Goal: Task Accomplishment & Management: Manage account settings

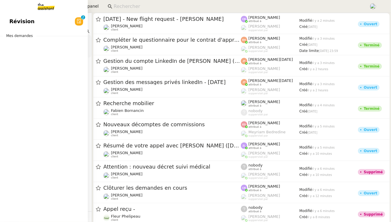
click at [6, 23] on link "Révision 0 1 2 3 4 5 6 7 8 9" at bounding box center [44, 21] width 88 height 13
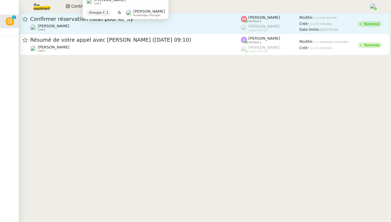
click at [173, 28] on div "Alexandre Blanc client" at bounding box center [135, 28] width 211 height 8
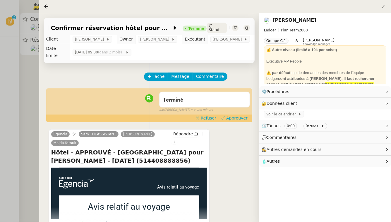
click at [233, 108] on div "Terminé false par Amyna M. il y a une minute" at bounding box center [150, 100] width 202 height 23
click at [234, 115] on span "Approuver" at bounding box center [237, 118] width 21 height 6
click at [44, 105] on div "Tâche Message Commentaire Veuillez patienter une erreur s'est produite 👌👌👌 mess…" at bounding box center [149, 174] width 220 height 222
click at [23, 103] on div at bounding box center [195, 111] width 391 height 222
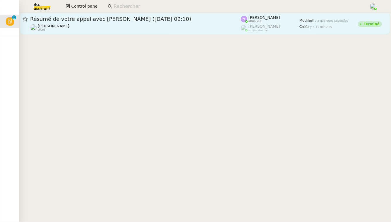
click at [137, 27] on div "Franck MUFFAT-JEANDET client" at bounding box center [135, 28] width 211 height 8
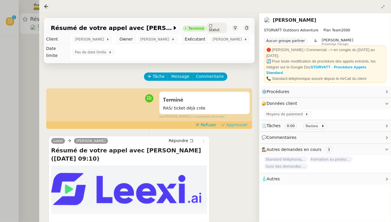
click at [240, 128] on button "Approuver" at bounding box center [234, 124] width 31 height 6
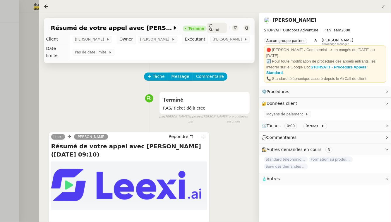
click at [0, 75] on div at bounding box center [195, 111] width 391 height 222
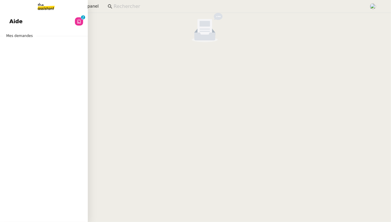
click at [22, 23] on link "Aide 0 1 2 3 4 5 6 7 8 9" at bounding box center [44, 21] width 88 height 13
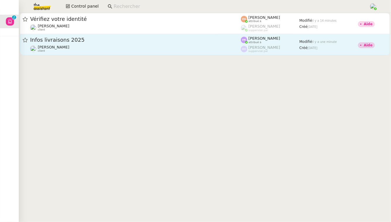
click at [140, 36] on div "Infos livraisons 2025" at bounding box center [135, 39] width 211 height 7
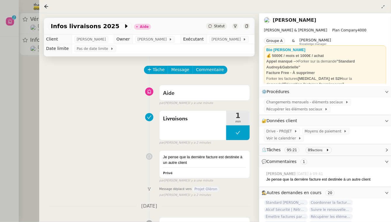
click at [21, 73] on div at bounding box center [195, 111] width 391 height 222
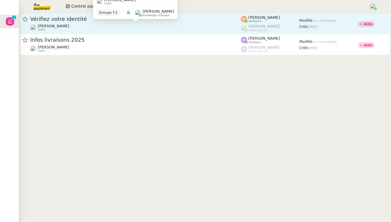
click at [87, 25] on div "Céline MAS client" at bounding box center [135, 28] width 211 height 8
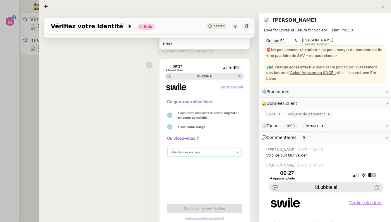
scroll to position [94, 0]
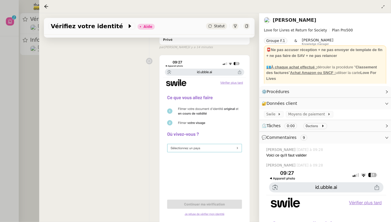
click at [125, 122] on div "Privé false par Esther H. il y a 15 minutes" at bounding box center [150, 154] width 202 height 204
click at [22, 86] on div at bounding box center [195, 111] width 391 height 222
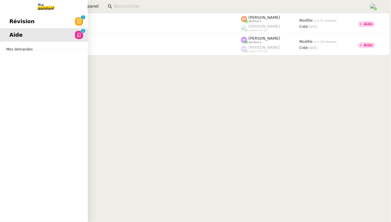
click at [25, 22] on span "Révision" at bounding box center [21, 21] width 25 height 9
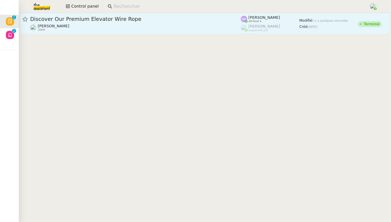
click at [99, 20] on span "Discover Our Premium Elevator Wire Rope" at bounding box center [135, 18] width 211 height 5
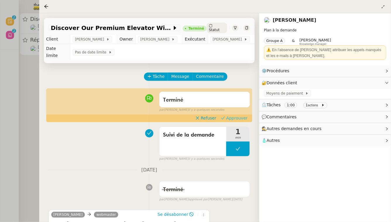
click at [237, 115] on span "Approuver" at bounding box center [237, 118] width 21 height 6
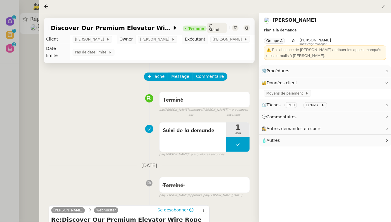
click at [21, 98] on div at bounding box center [195, 111] width 391 height 222
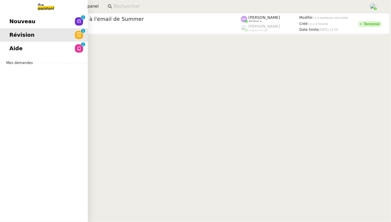
click at [15, 23] on span "Nouveau" at bounding box center [22, 21] width 26 height 9
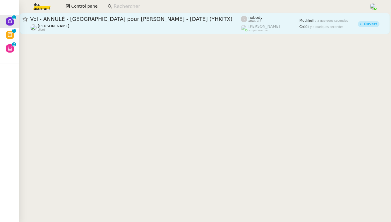
click at [135, 32] on link "Vol - ANNULÉ - Singapore pour Pascal GAUTHIER - 06 oct., 2025 (YHKITX) Alexandr…" at bounding box center [205, 23] width 370 height 21
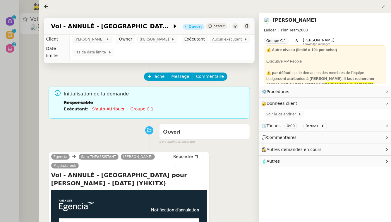
click at [11, 96] on div at bounding box center [195, 111] width 391 height 222
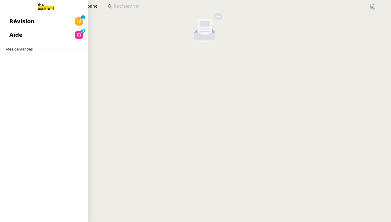
click at [13, 30] on link "Aide 0 1 2 3 4 5 6 7 8 9" at bounding box center [44, 34] width 88 height 13
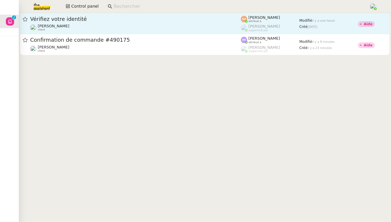
click at [107, 21] on span "Vérifiez votre identité" at bounding box center [135, 18] width 211 height 5
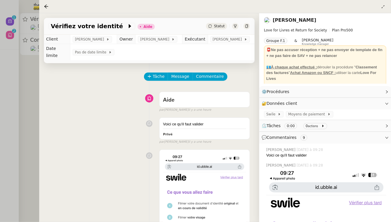
click at [9, 105] on div at bounding box center [195, 111] width 391 height 222
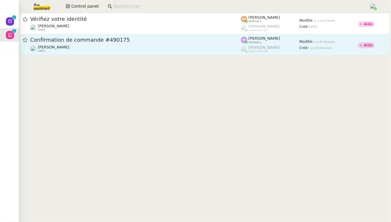
click at [113, 44] on div "Confirmation de commande #490175 Gabrielle Tavernier client" at bounding box center [135, 44] width 211 height 16
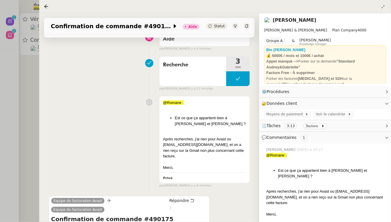
scroll to position [62, 0]
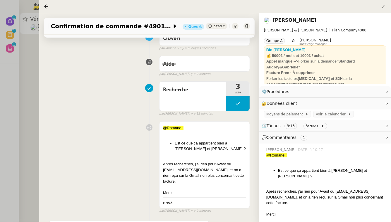
click at [30, 98] on div at bounding box center [195, 111] width 391 height 222
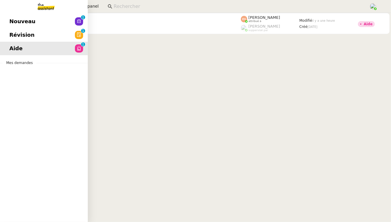
click at [12, 20] on span "Nouveau" at bounding box center [22, 21] width 26 height 9
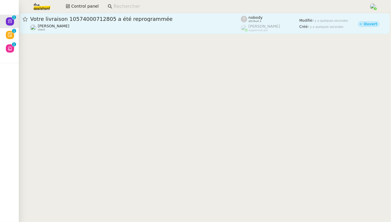
click at [127, 18] on span "Votre livraison 10574000712805 a été reprogrammée" at bounding box center [135, 18] width 211 height 5
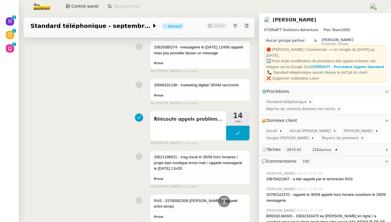
scroll to position [546, 0]
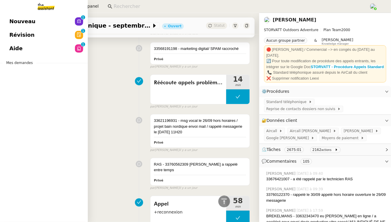
click at [22, 47] on link "Aide 0 1 2 3 4 5 6 7 8 9" at bounding box center [44, 48] width 88 height 13
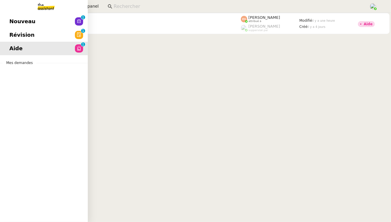
click at [24, 33] on span "Révision" at bounding box center [21, 34] width 25 height 9
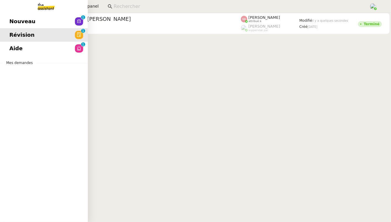
click at [10, 20] on span "Nouveau" at bounding box center [22, 21] width 26 height 9
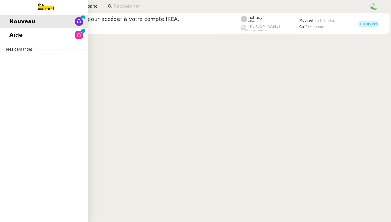
click at [17, 36] on span "Aide" at bounding box center [15, 34] width 13 height 9
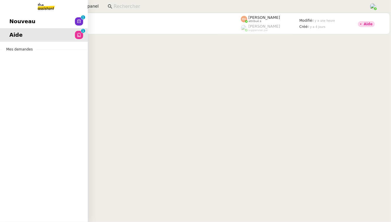
click at [46, 22] on link "Nouveau 0 1 2 3 4 5 6 7 8 9" at bounding box center [44, 21] width 88 height 13
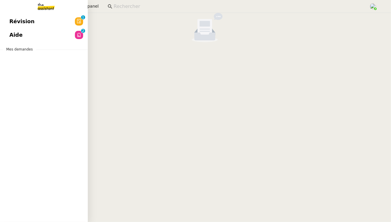
click at [21, 36] on link "Aide 0 1 2 3 4 5 6 7 8 9" at bounding box center [44, 34] width 88 height 13
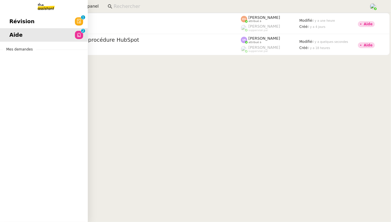
click at [14, 24] on span "Révision" at bounding box center [21, 21] width 25 height 9
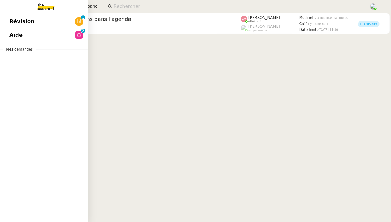
click at [19, 38] on span "Aide" at bounding box center [15, 34] width 13 height 9
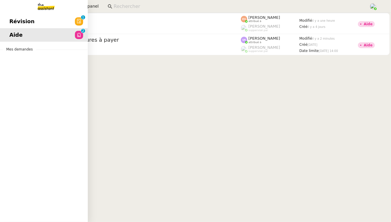
click at [21, 19] on span "Révision" at bounding box center [21, 21] width 25 height 9
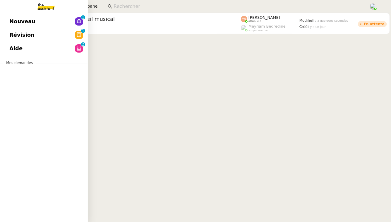
click at [22, 51] on link "Aide 0 1 2 3 4 5 6 7 8 9" at bounding box center [44, 48] width 88 height 13
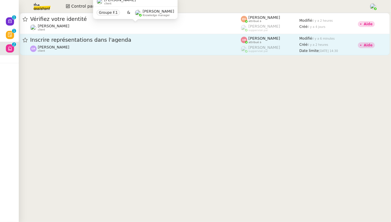
click at [175, 41] on span "Inscrire représentations dans l'agenda" at bounding box center [135, 39] width 211 height 5
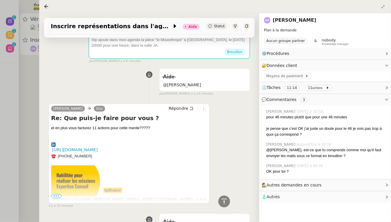
scroll to position [49, 0]
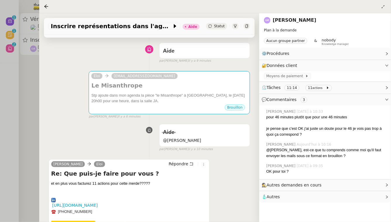
click at [21, 117] on div at bounding box center [195, 111] width 391 height 222
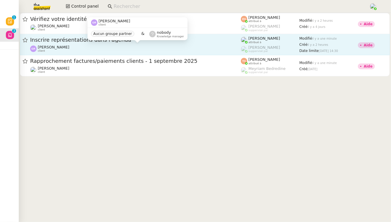
click at [104, 46] on div "Guillene RIBIERE client" at bounding box center [135, 49] width 211 height 8
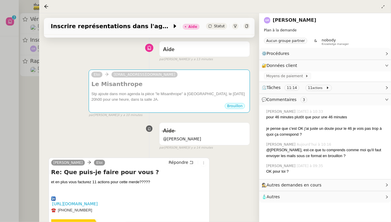
scroll to position [28, 0]
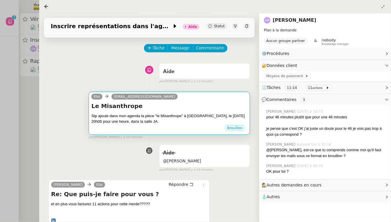
click at [174, 102] on h4 "Le Misanthrope" at bounding box center [169, 106] width 156 height 8
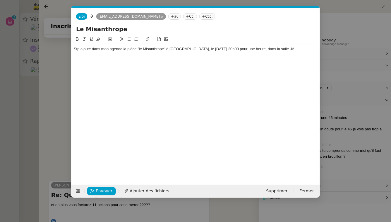
scroll to position [0, 12]
click at [279, 190] on span "Supprimer" at bounding box center [276, 190] width 21 height 7
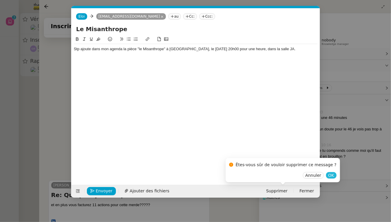
click at [329, 174] on span "OK" at bounding box center [332, 175] width 6 height 6
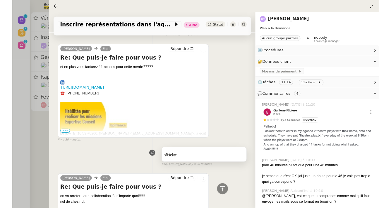
scroll to position [0, 0]
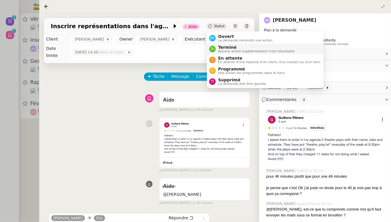
click at [220, 47] on span "Terminé" at bounding box center [256, 47] width 77 height 5
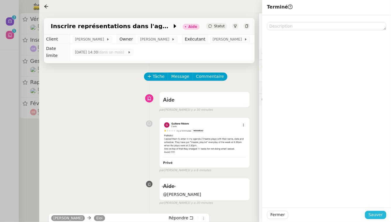
click at [369, 212] on button "Sauver" at bounding box center [375, 214] width 21 height 8
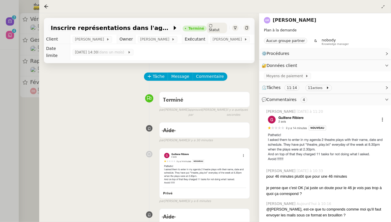
click at [16, 114] on div at bounding box center [195, 111] width 391 height 222
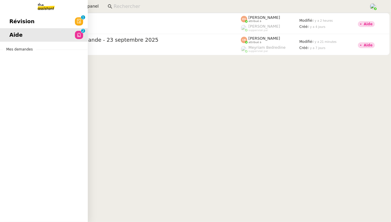
click at [37, 22] on link "Révision 0 1 2 3 4 5 6 7 8 9" at bounding box center [44, 21] width 88 height 13
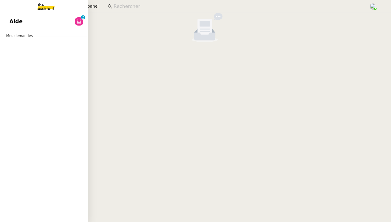
click at [14, 23] on span "Aide" at bounding box center [15, 21] width 13 height 9
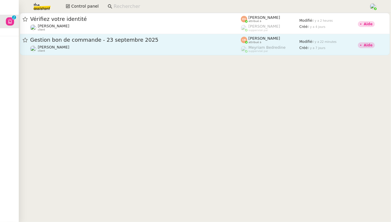
click at [153, 40] on span "Gestion bon de commande - 23 septembre 2025" at bounding box center [135, 39] width 211 height 5
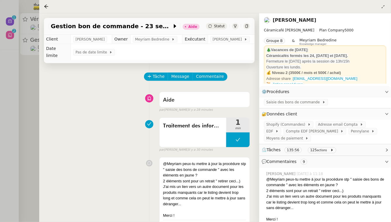
click at [19, 91] on div at bounding box center [195, 111] width 391 height 222
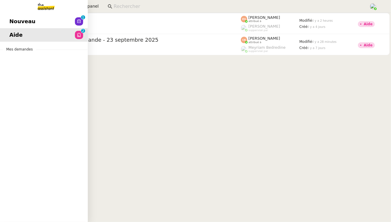
click at [17, 19] on span "Nouveau" at bounding box center [22, 21] width 26 height 9
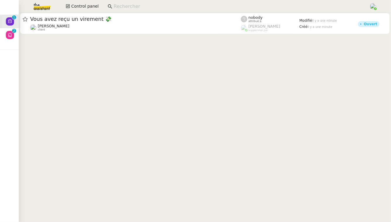
click at [45, 9] on img at bounding box center [37, 6] width 45 height 13
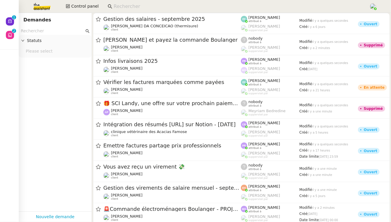
click at [57, 28] on input "text" at bounding box center [53, 31] width 64 height 7
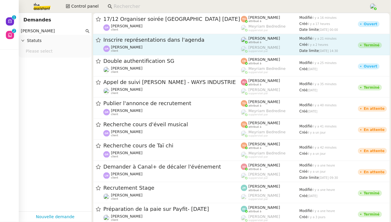
type input "guillaine"
click at [150, 35] on link "Inscrire représentations dans l'agenda Guillene RIBIERE client Frédérique Alber…" at bounding box center [241, 44] width 297 height 21
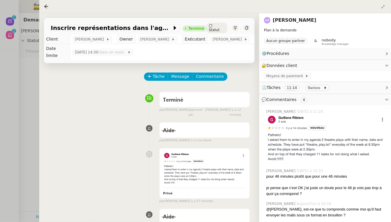
click at [29, 103] on div at bounding box center [195, 111] width 391 height 222
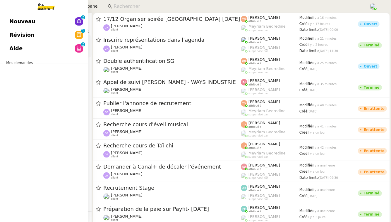
click at [23, 20] on span "Nouveau" at bounding box center [22, 21] width 26 height 9
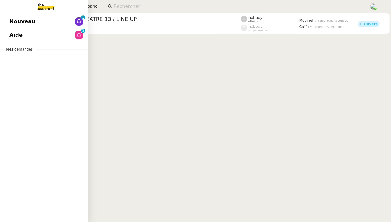
click at [20, 35] on span "Aide" at bounding box center [15, 34] width 13 height 9
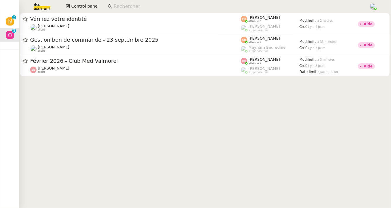
click at [47, 8] on img at bounding box center [37, 6] width 45 height 13
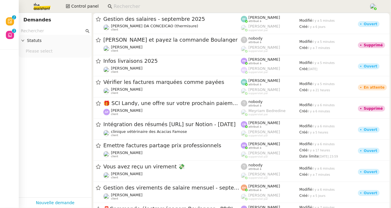
click at [143, 8] on input at bounding box center [239, 7] width 250 height 8
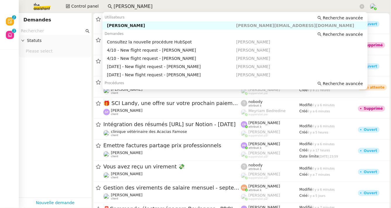
click at [149, 26] on div "[PERSON_NAME]" at bounding box center [171, 25] width 129 height 5
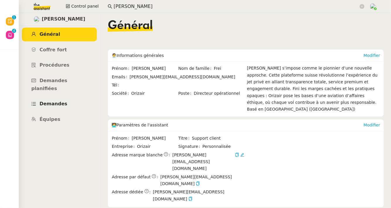
click at [64, 97] on link "Demandes" at bounding box center [59, 104] width 75 height 14
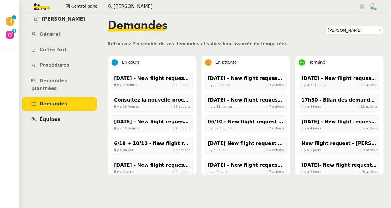
click at [55, 113] on link "Équipes" at bounding box center [59, 120] width 75 height 14
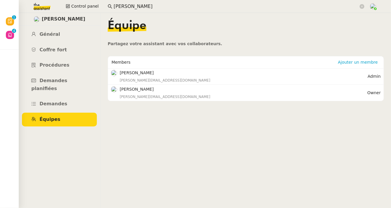
click at [137, 89] on h4 "Maria-Daniele Killy" at bounding box center [244, 89] width 248 height 7
click at [128, 89] on h4 "Maria-Daniele Killy" at bounding box center [244, 89] width 248 height 7
copy h4 "Maria-Daniele Killy"
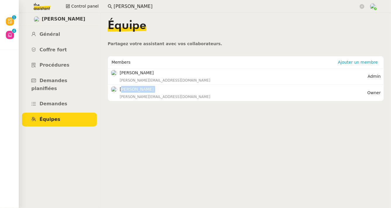
click at [164, 6] on input "louis frey" at bounding box center [236, 7] width 245 height 8
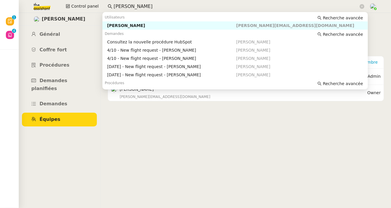
click at [164, 6] on input "louis frey" at bounding box center [236, 7] width 245 height 8
paste input "Maria-Daniele Kill"
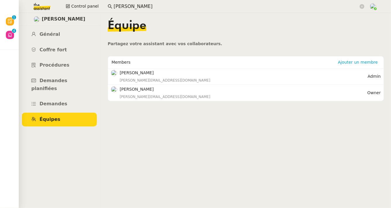
click at [164, 6] on input "Maria-Daniele Killy" at bounding box center [236, 7] width 245 height 8
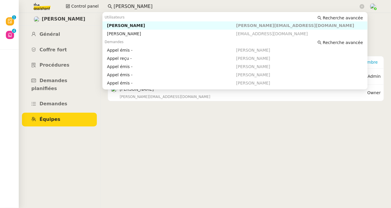
click at [156, 27] on div "Maria-Daniele Killy" at bounding box center [171, 25] width 129 height 5
type input "Maria-Daniele Killyn"
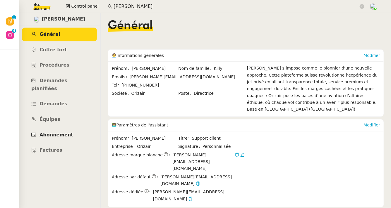
click at [56, 132] on span "Abonnement" at bounding box center [57, 135] width 34 height 6
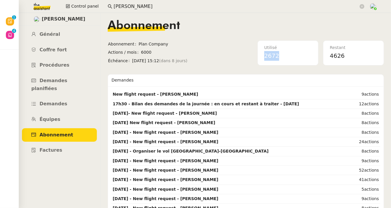
drag, startPoint x: 287, startPoint y: 56, endPoint x: 258, endPoint y: 59, distance: 28.6
click at [258, 59] on nz-card "Utilisé 2672" at bounding box center [288, 52] width 61 height 25
click at [252, 66] on nz-content "Abonnement Abonnement Plan Company Actions / mois 6000 Échéance mer. 8 oct. 202…" at bounding box center [246, 110] width 277 height 195
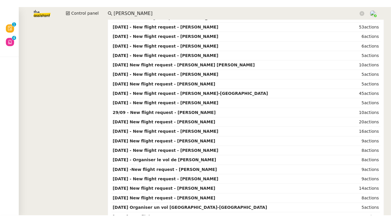
scroll to position [322, 0]
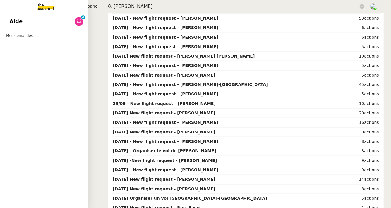
click at [35, 22] on link "Aide 0 1 2 3 4 5 6 7 8 9" at bounding box center [44, 21] width 88 height 13
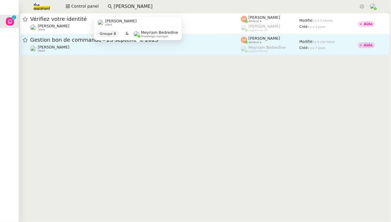
click at [144, 50] on div "Genevieve Landsmann client" at bounding box center [135, 49] width 211 height 8
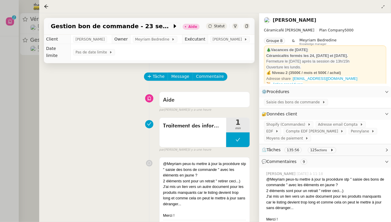
click at [0, 118] on div at bounding box center [195, 111] width 391 height 222
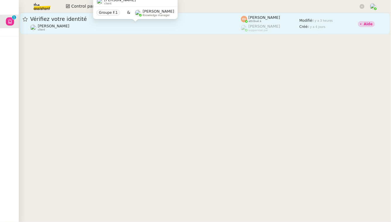
click at [130, 25] on div "Céline MAS client" at bounding box center [135, 28] width 211 height 8
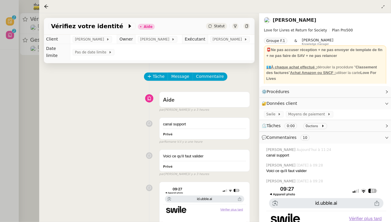
click at [23, 85] on div at bounding box center [195, 111] width 391 height 222
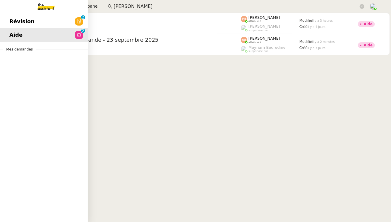
click at [13, 24] on span "Révision" at bounding box center [21, 21] width 25 height 9
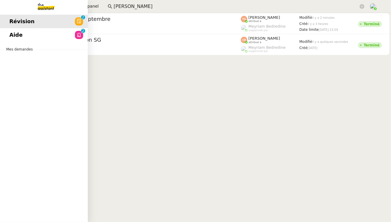
click at [10, 35] on span "Aide" at bounding box center [15, 34] width 13 height 9
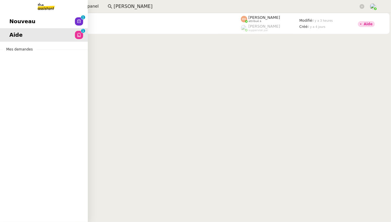
click at [16, 14] on div "Nouveau 0 1 2 3 4 5 6 7 8 9 Aide 0 1 2 3 4 5 6 7 8 9 Mes demandes" at bounding box center [44, 117] width 88 height 209
click at [18, 22] on span "Nouveau" at bounding box center [22, 21] width 26 height 9
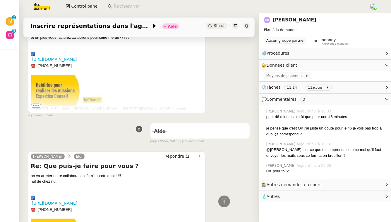
scroll to position [83, 0]
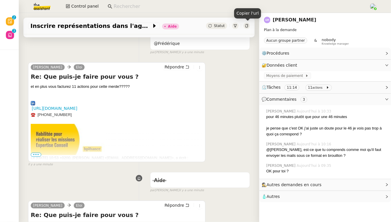
click at [248, 28] on div at bounding box center [247, 26] width 6 height 6
click at [37, 154] on span "•••" at bounding box center [36, 154] width 11 height 4
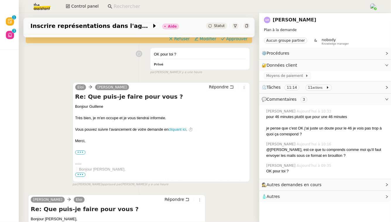
scroll to position [1086, 0]
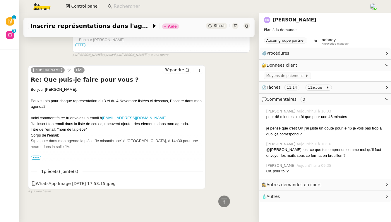
click at [36, 156] on span "•••" at bounding box center [36, 157] width 11 height 4
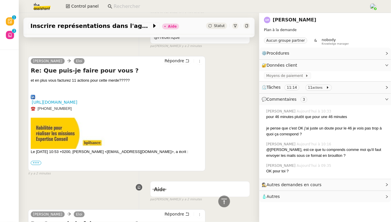
scroll to position [0, 0]
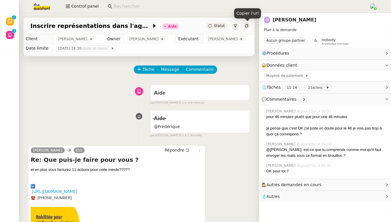
click at [248, 26] on icon at bounding box center [247, 26] width 4 height 4
click at [324, 88] on nz-tag "11 actions" at bounding box center [319, 87] width 26 height 6
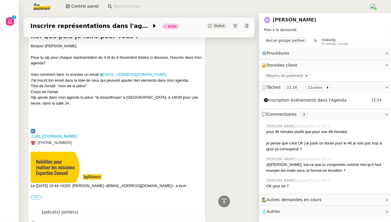
scroll to position [1118, 0]
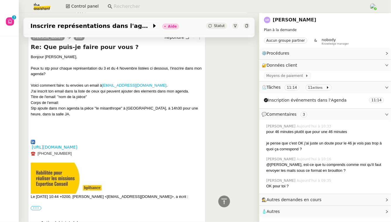
click at [38, 207] on label "•••" at bounding box center [36, 208] width 11 height 4
click at [0, 0] on input "•••" at bounding box center [0, 0] width 0 height 0
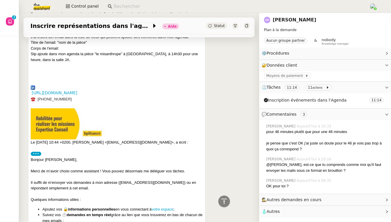
scroll to position [1352, 0]
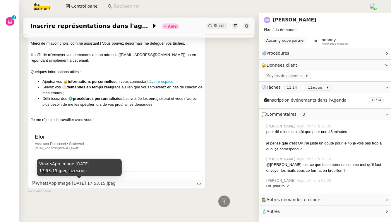
click at [67, 181] on div "WhatsApp Image [DATE] 17.53.15.jpeg" at bounding box center [74, 183] width 84 height 7
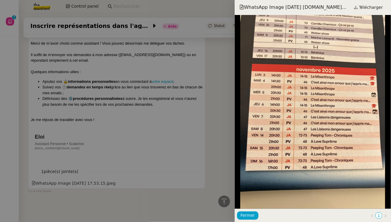
click at [208, 127] on div at bounding box center [195, 111] width 391 height 222
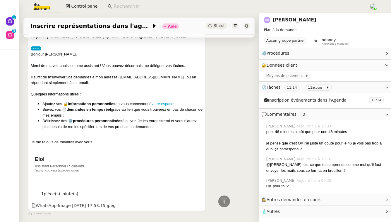
scroll to position [1344, 0]
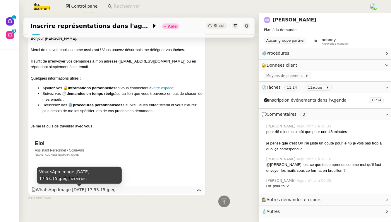
click at [51, 193] on div "WhatsApp Image 2025-09-14 at 17.53.15.jpeg" at bounding box center [74, 189] width 84 height 7
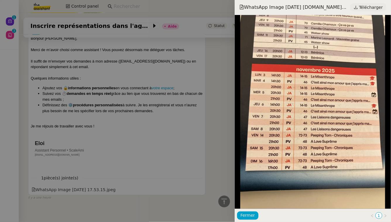
click at [368, 8] on span "Télécharger" at bounding box center [372, 8] width 24 height 8
click at [104, 92] on div at bounding box center [195, 111] width 391 height 222
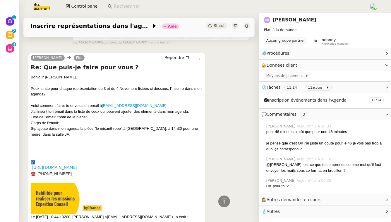
scroll to position [1140, 0]
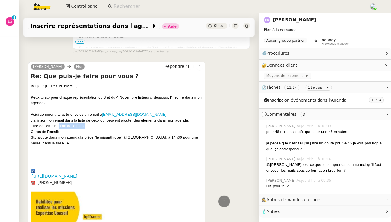
drag, startPoint x: 59, startPoint y: 126, endPoint x: 86, endPoint y: 127, distance: 26.4
click at [86, 127] on div "Titre de l'email: "nom de la pièce"" at bounding box center [117, 126] width 172 height 6
click at [33, 139] on div "Stp ajoute dans mon agenda la pièce "le misanthrope" à Antibea, à 14h30 pour un…" at bounding box center [117, 139] width 172 height 11
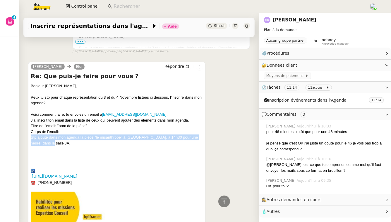
drag, startPoint x: 32, startPoint y: 139, endPoint x: 48, endPoint y: 143, distance: 17.0
click at [48, 143] on div "Stp ajoute dans mon agenda la pièce "le misanthrope" à Antibea, à 14h30 pour un…" at bounding box center [117, 139] width 172 height 11
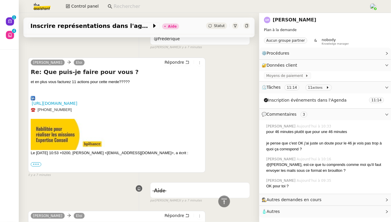
scroll to position [144, 0]
click at [42, 12] on img at bounding box center [37, 6] width 45 height 13
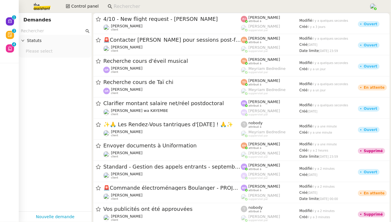
click at [44, 32] on input "text" at bounding box center [53, 31] width 64 height 7
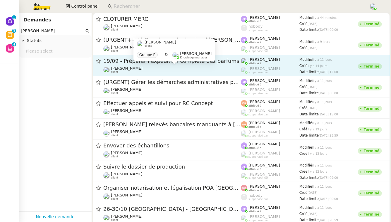
type input "piere mergui"
click at [220, 69] on div "Pierre Mergui client" at bounding box center [172, 70] width 138 height 8
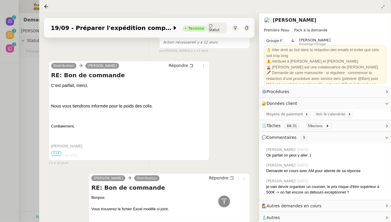
scroll to position [1123, 0]
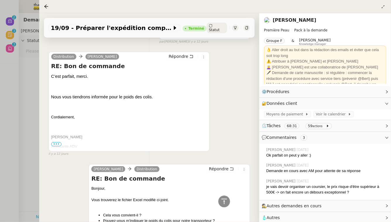
click at [27, 120] on div at bounding box center [195, 111] width 391 height 222
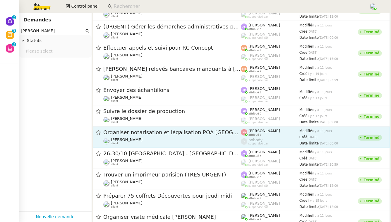
scroll to position [56, 0]
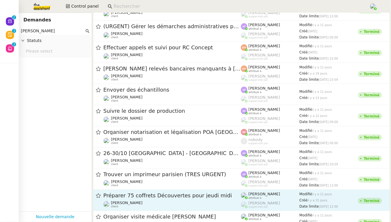
click at [182, 200] on div "Préparer 75 coffrets Découvertes pour jeudi midi Pierre Mergui client" at bounding box center [172, 200] width 138 height 16
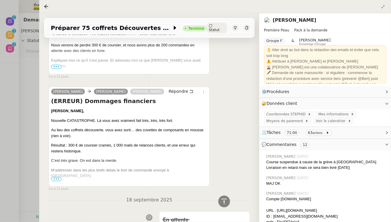
scroll to position [326, 0]
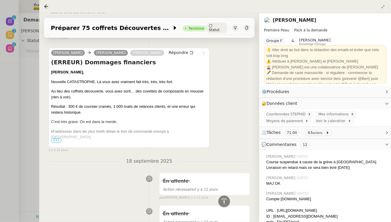
click at [54, 138] on span "•••" at bounding box center [56, 140] width 11 height 4
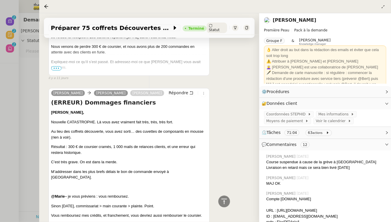
scroll to position [283, 0]
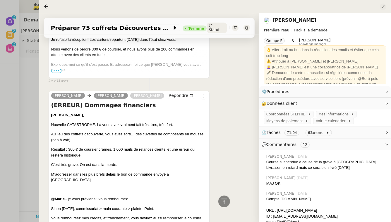
click at [385, 8] on icon at bounding box center [384, 7] width 6 height 4
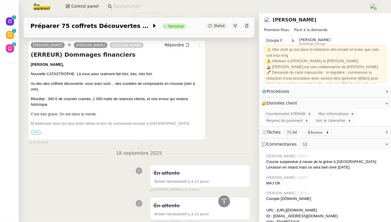
scroll to position [328, 0]
click at [37, 132] on span "•••" at bounding box center [36, 133] width 11 height 4
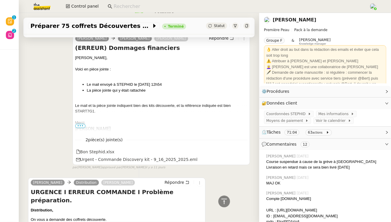
scroll to position [0, 0]
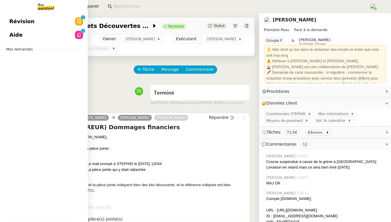
click at [26, 35] on link "Aide 0 1 2 3 4 5 6 7 8 9" at bounding box center [44, 34] width 88 height 13
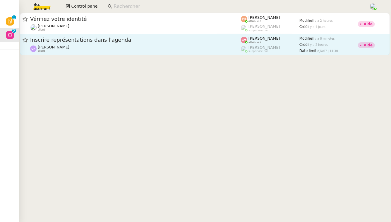
click at [143, 42] on span "Inscrire représentations dans l'agenda" at bounding box center [135, 39] width 211 height 5
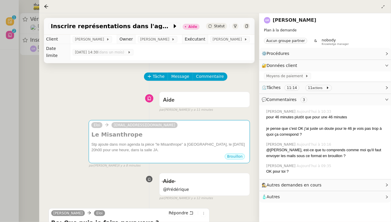
click at [294, 184] on span "Autres demandes en cours" at bounding box center [294, 184] width 55 height 5
click at [299, 22] on link "Guillene RIBIERE" at bounding box center [295, 20] width 44 height 6
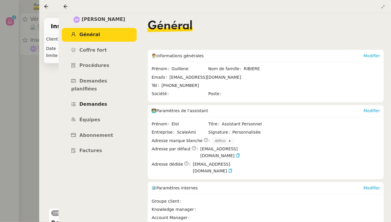
click at [99, 101] on span "Demandes" at bounding box center [93, 104] width 28 height 6
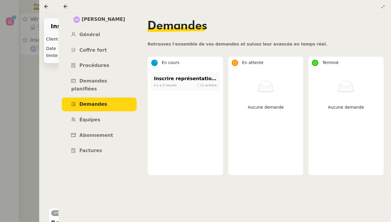
click at [6, 106] on div at bounding box center [195, 111] width 391 height 222
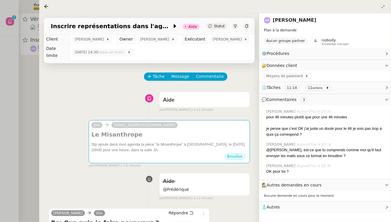
click at [6, 106] on div at bounding box center [195, 111] width 391 height 222
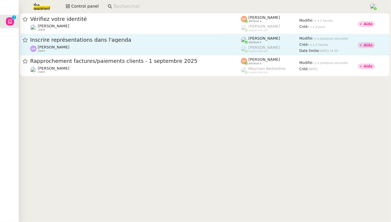
click at [83, 40] on span "Inscrire représentations dans l'agenda" at bounding box center [135, 39] width 211 height 5
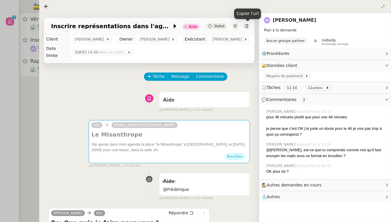
click at [247, 27] on icon at bounding box center [247, 26] width 4 height 4
click at [38, 96] on div at bounding box center [195, 111] width 391 height 222
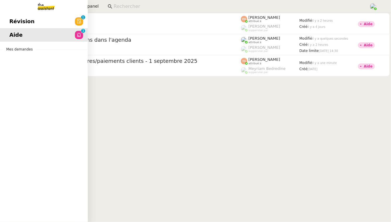
click at [61, 22] on link "Révision 0 1 2 3 4 5 6 7 8 9" at bounding box center [44, 21] width 88 height 13
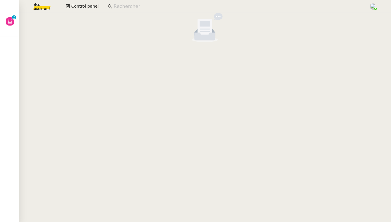
click at [38, 8] on img at bounding box center [37, 6] width 45 height 13
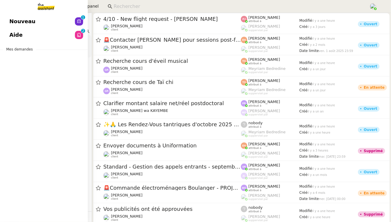
click at [51, 35] on link "Aide 0 1 2 3 4 5 6 7 8 9" at bounding box center [44, 34] width 88 height 13
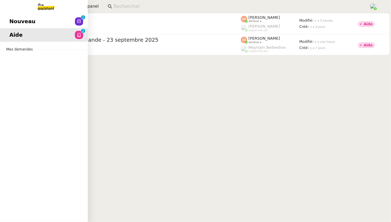
click at [11, 24] on span "Nouveau" at bounding box center [22, 21] width 26 height 9
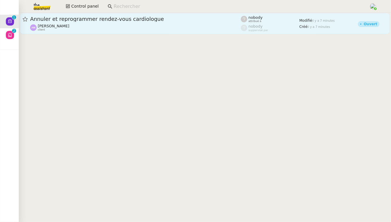
click at [95, 21] on span "Annuler et reprogrammer rendez-vous cardiologue" at bounding box center [135, 18] width 211 height 5
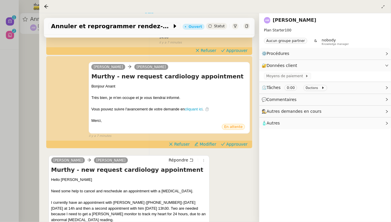
scroll to position [168, 0]
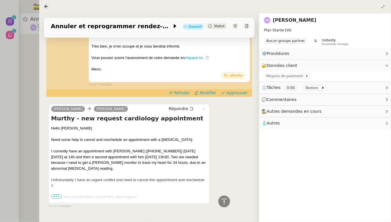
click at [36, 64] on div at bounding box center [195, 111] width 391 height 222
